Goal: Information Seeking & Learning: Compare options

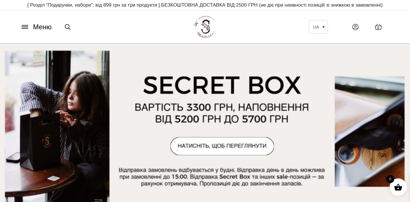
click at [29, 25] on icon at bounding box center [24, 27] width 9 height 6
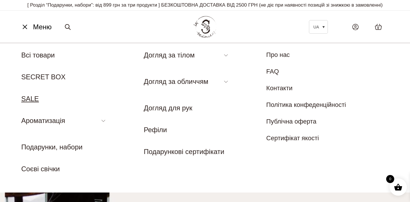
click at [35, 95] on link "SALE" at bounding box center [29, 99] width 17 height 8
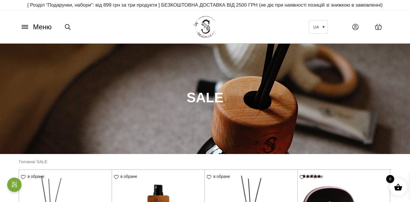
click at [32, 28] on button "Меню" at bounding box center [36, 27] width 35 height 11
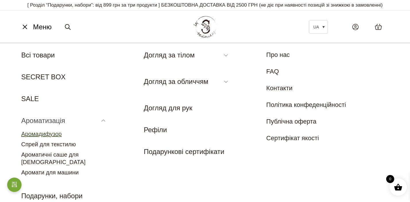
click at [52, 135] on link "Аромадифузор" at bounding box center [41, 134] width 40 height 6
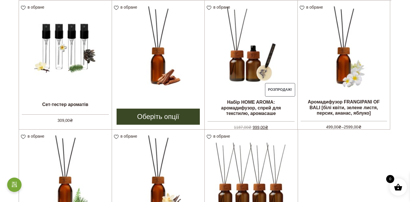
scroll to position [159, 0]
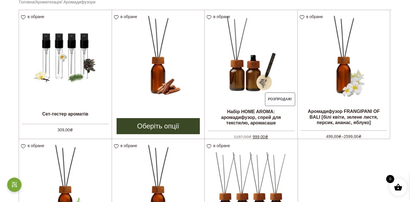
click at [170, 70] on img at bounding box center [158, 56] width 93 height 93
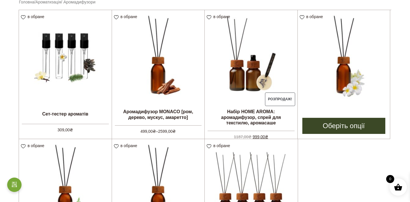
click at [330, 79] on img at bounding box center [343, 56] width 92 height 92
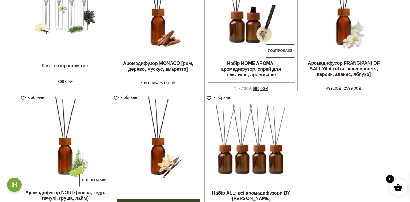
scroll to position [207, 0]
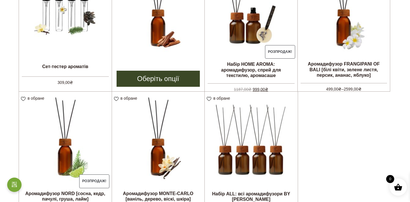
click at [167, 39] on img at bounding box center [158, 9] width 93 height 93
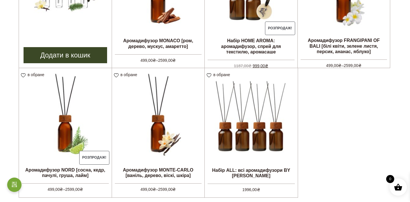
scroll to position [233, 0]
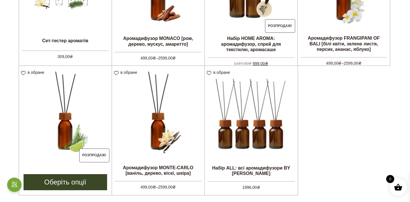
click at [62, 100] on img at bounding box center [65, 112] width 93 height 93
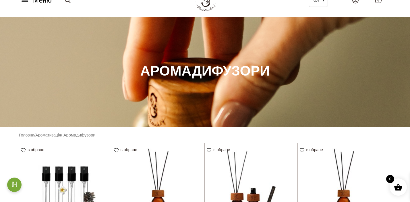
scroll to position [0, 0]
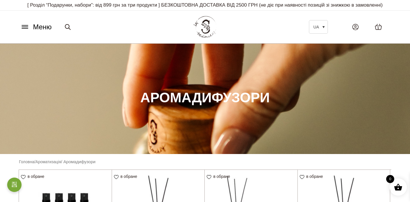
click at [35, 23] on span "Меню" at bounding box center [42, 27] width 19 height 10
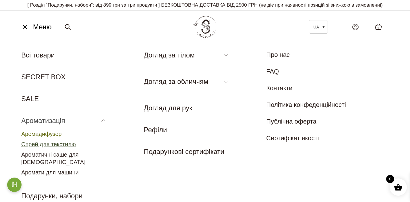
click at [48, 144] on link "Спрей для текстилю" at bounding box center [48, 144] width 54 height 6
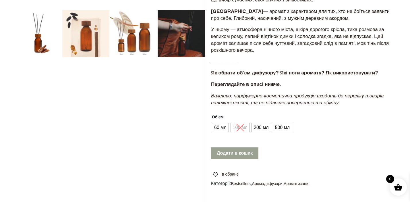
scroll to position [188, 0]
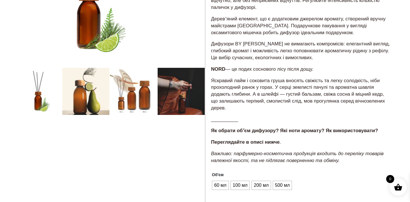
scroll to position [133, 0]
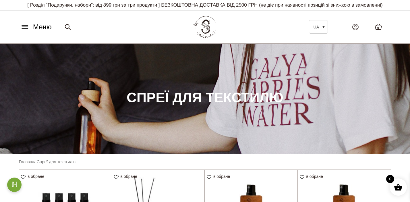
click at [41, 27] on span "Меню" at bounding box center [42, 27] width 19 height 10
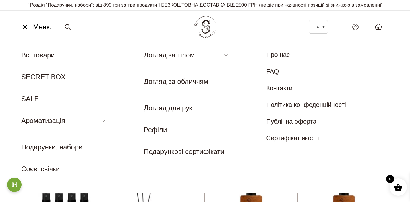
click at [23, 28] on icon at bounding box center [24, 27] width 9 height 6
